Goal: Find specific page/section: Find specific page/section

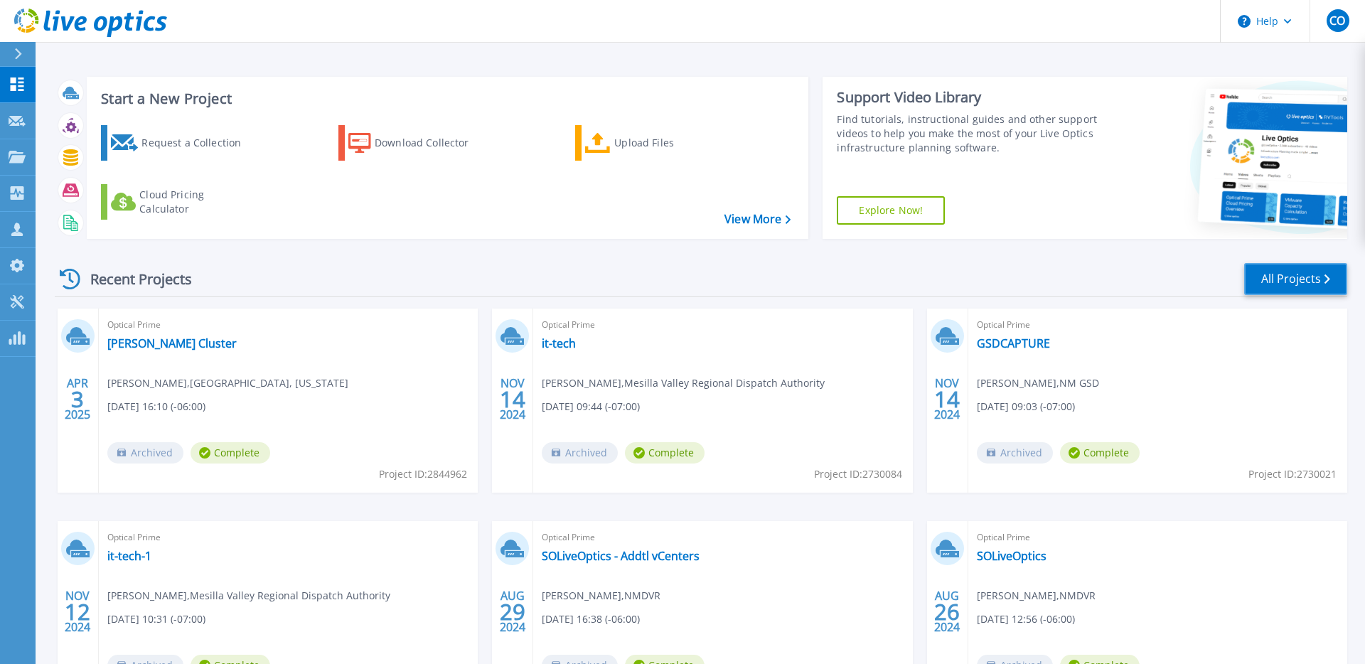
click at [1259, 273] on link "All Projects" at bounding box center [1295, 279] width 103 height 32
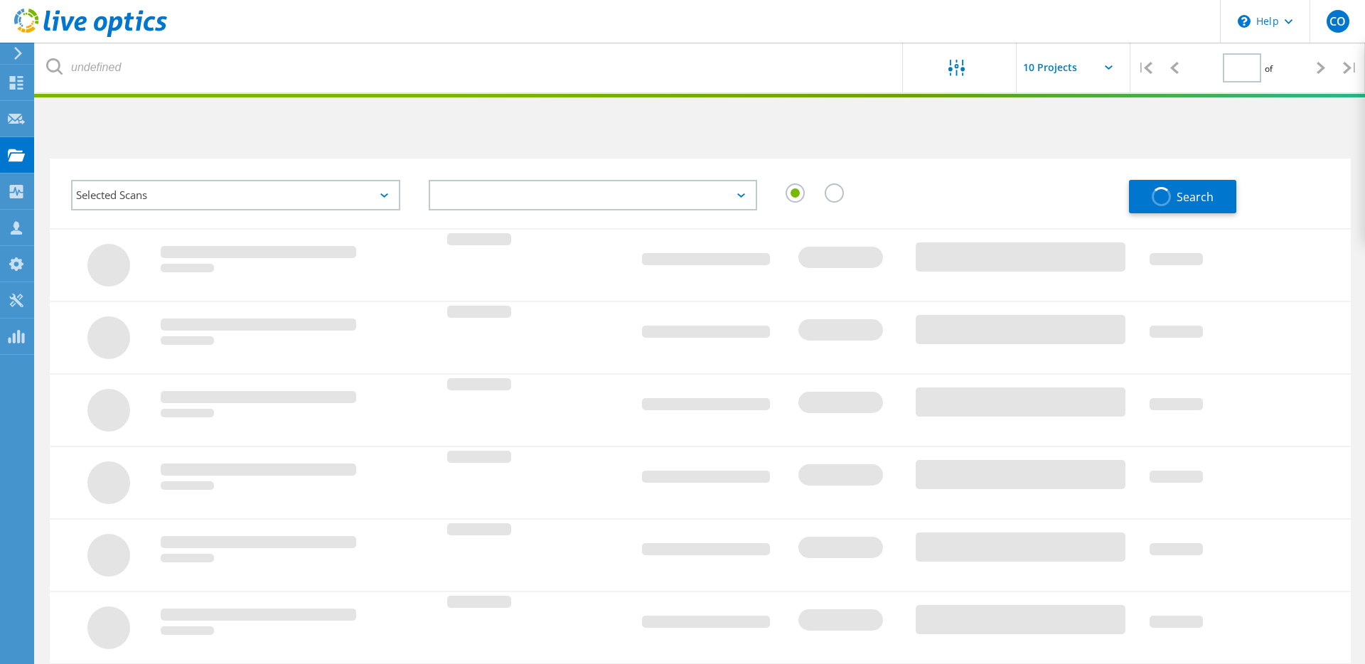
type input "1"
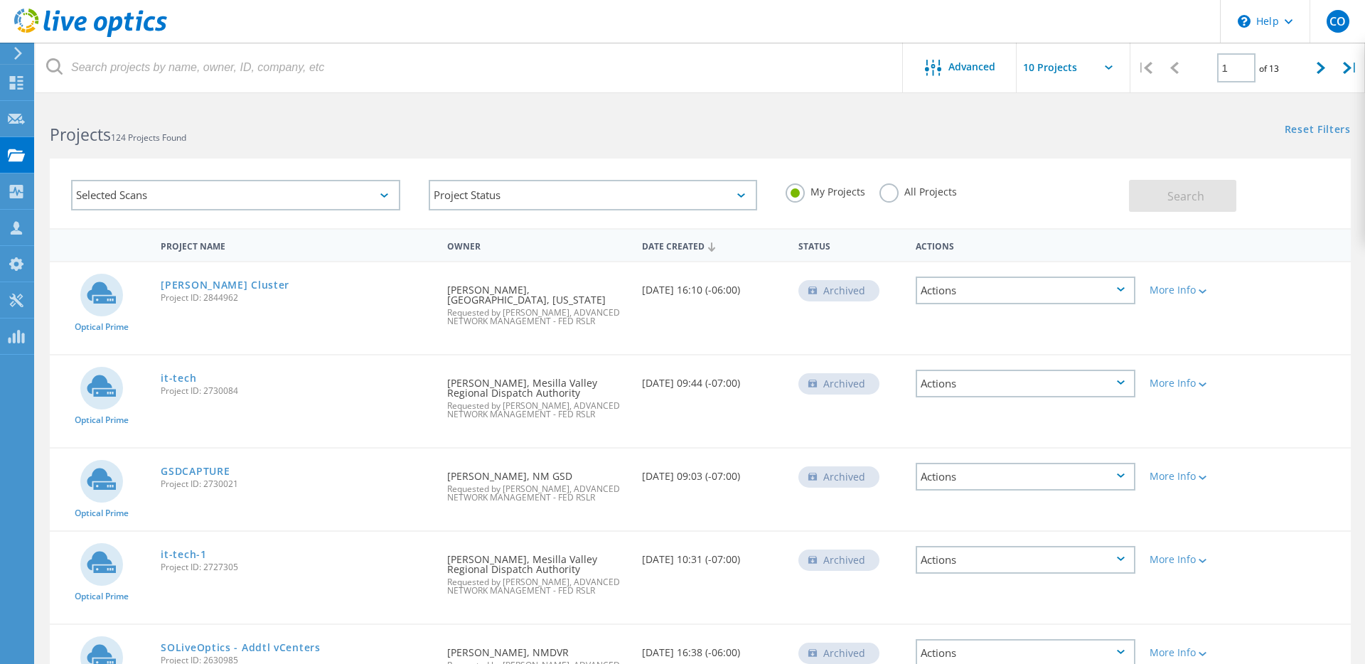
click at [180, 205] on div "Selected Scans" at bounding box center [235, 195] width 329 height 31
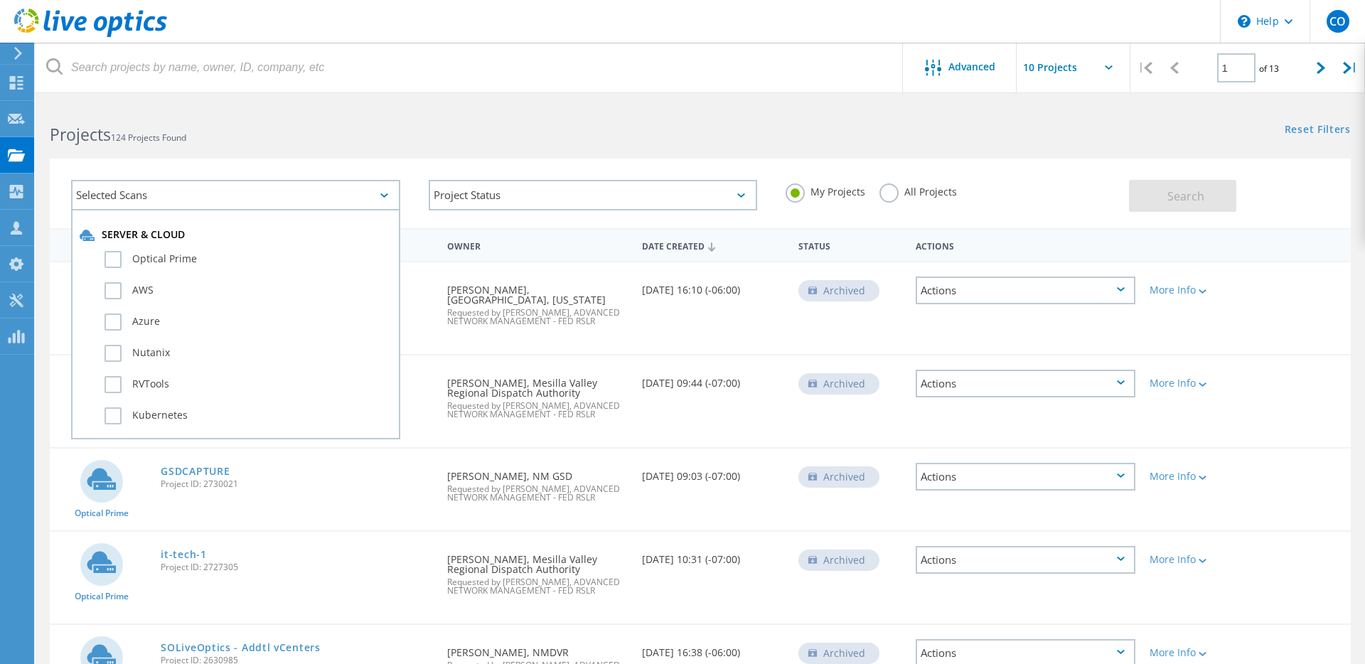
click at [383, 161] on div "Selected Scans Server & Cloud Optical Prime AWS Azure Nutanix RVTools Kubernete…" at bounding box center [700, 194] width 1301 height 70
